Goal: Book appointment/travel/reservation

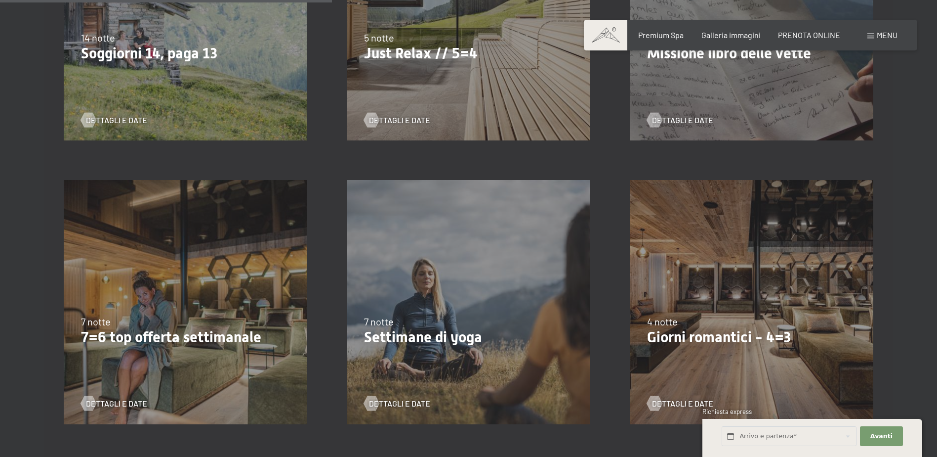
scroll to position [692, 0]
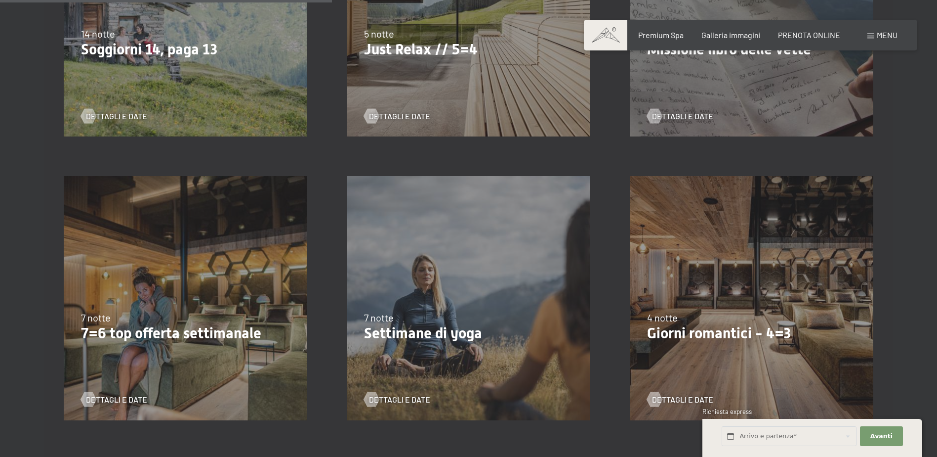
click at [747, 307] on div "9/11/2025-5/12/2025 8/12/2025-19/12/2025 11/1/2026-23/1/2026 8/3/2026-27/3/2026…" at bounding box center [751, 297] width 283 height 283
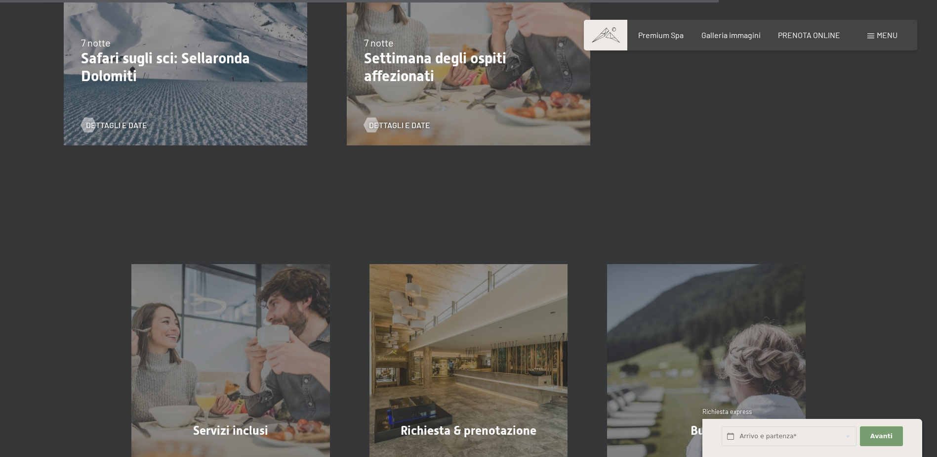
scroll to position [1532, 0]
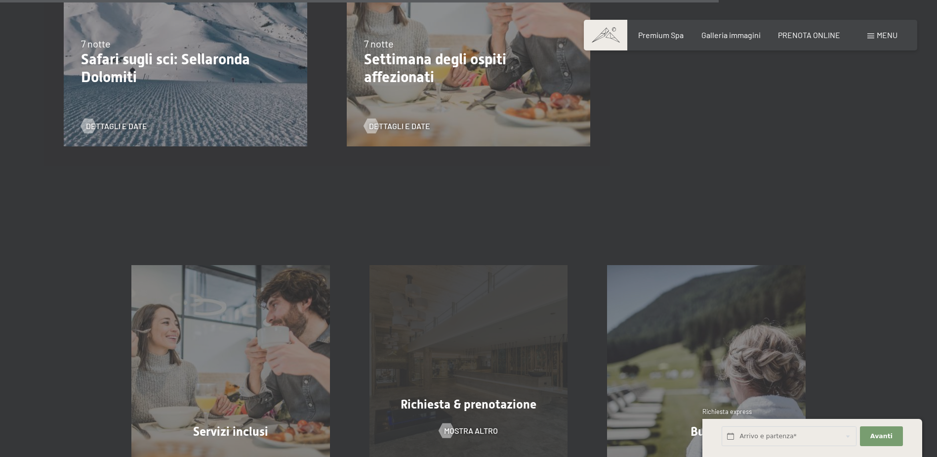
click at [432, 338] on div "Richiesta & prenotazione mostra altro" at bounding box center [469, 364] width 238 height 199
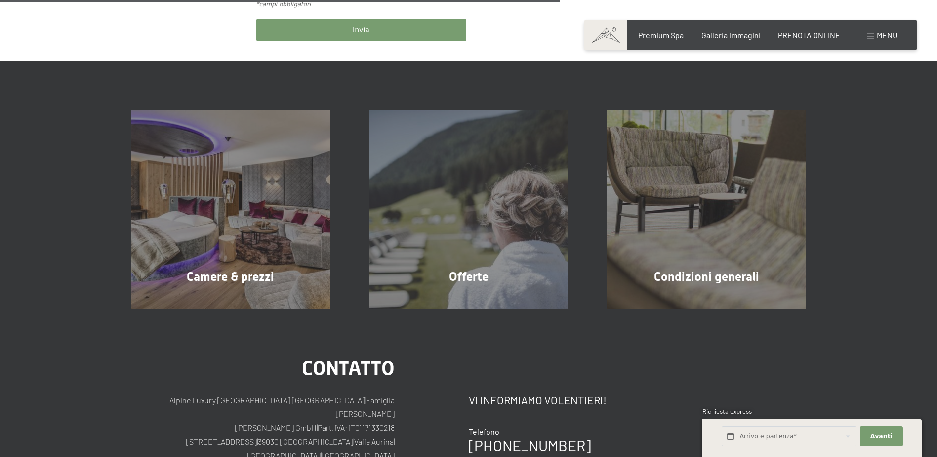
scroll to position [593, 0]
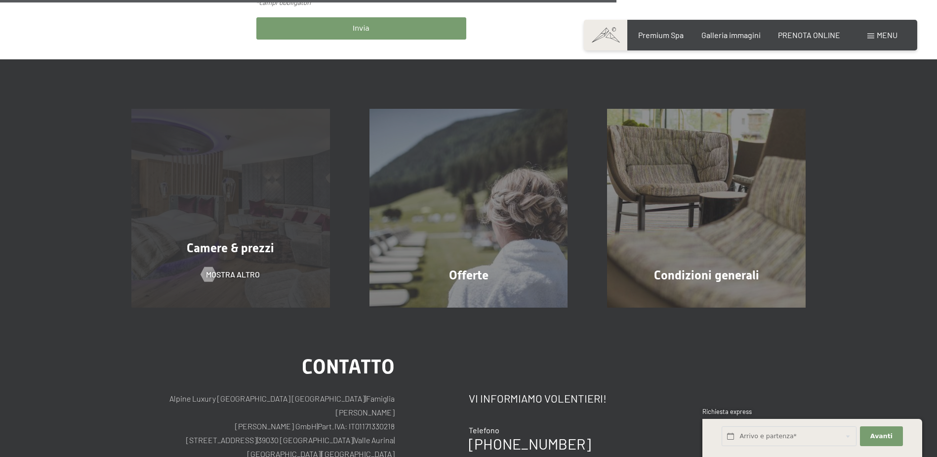
click at [219, 241] on span "Camere & prezzi" at bounding box center [230, 248] width 87 height 14
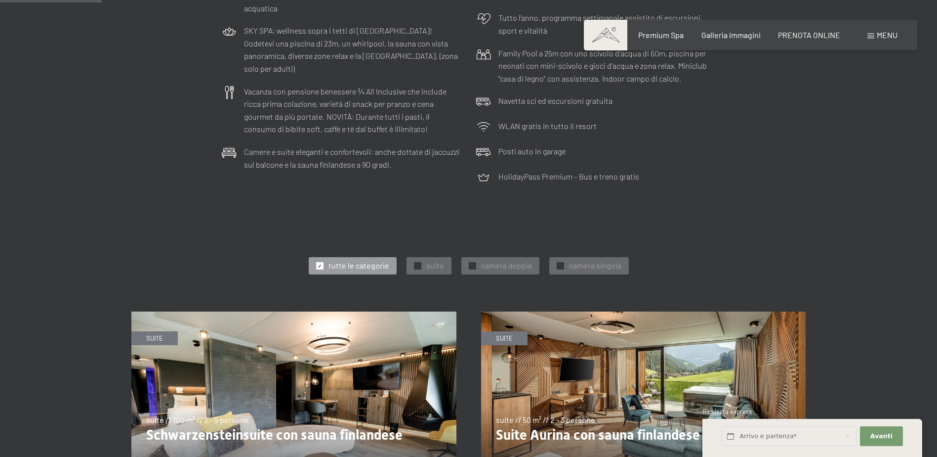
scroll to position [346, 0]
